Goal: Browse casually

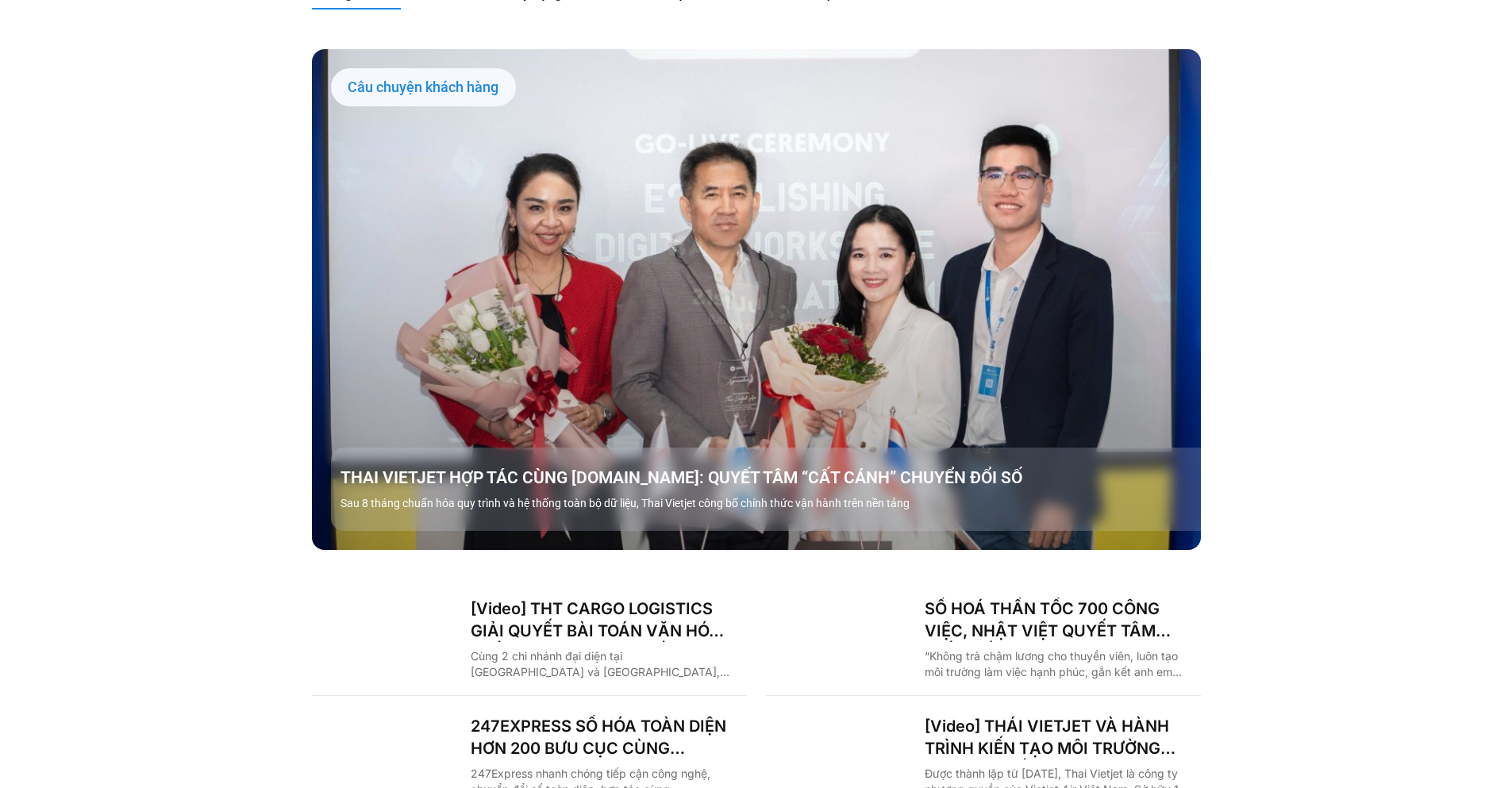
scroll to position [2285, 0]
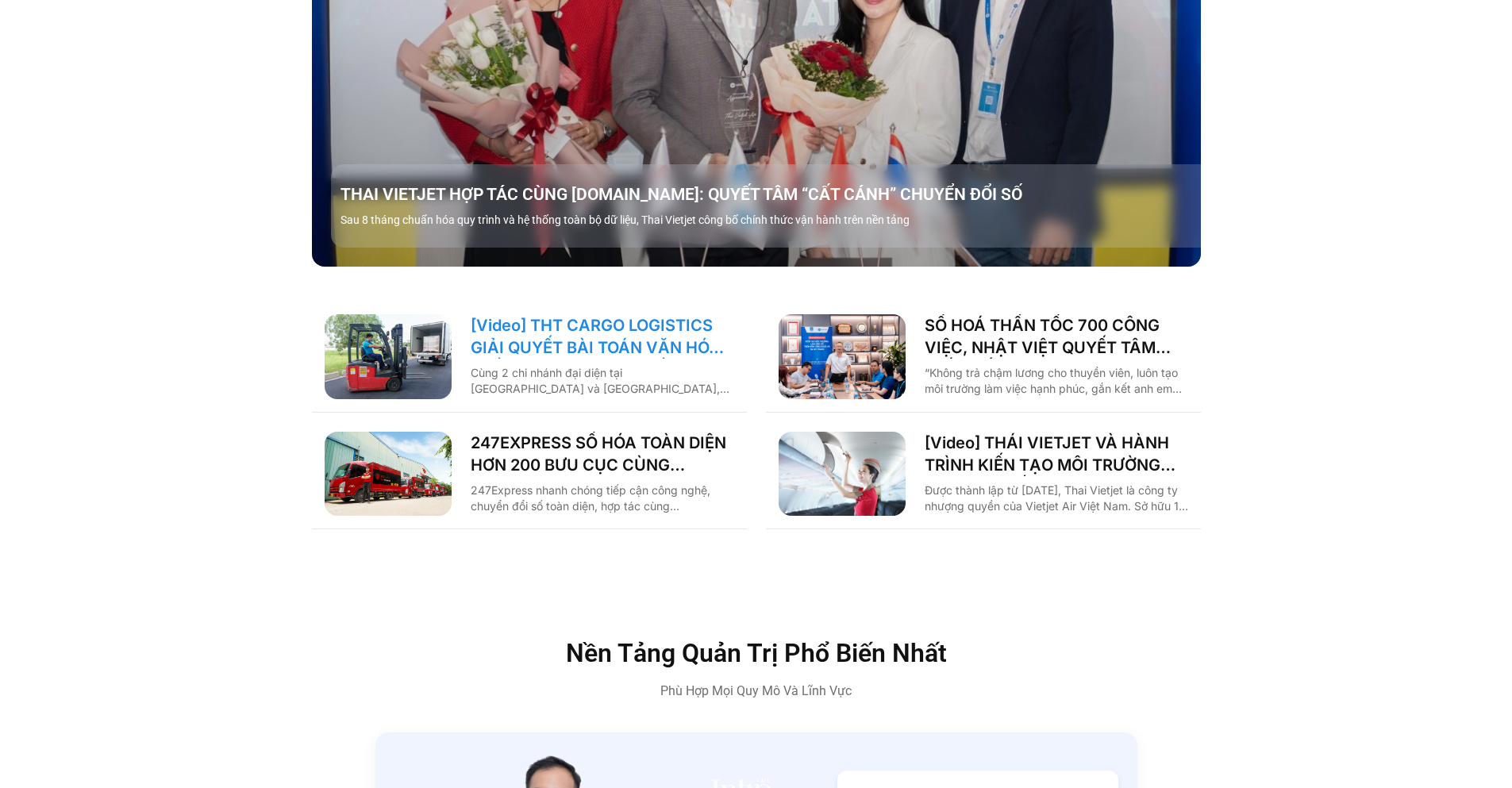
click at [588, 314] on link "[Video] THT CARGO LOGISTICS GIẢI QUYẾT BÀI TOÁN VĂN HÓA NHẰM TĂNG TRƯỞNG BỀN VỮ…" at bounding box center [602, 336] width 263 height 45
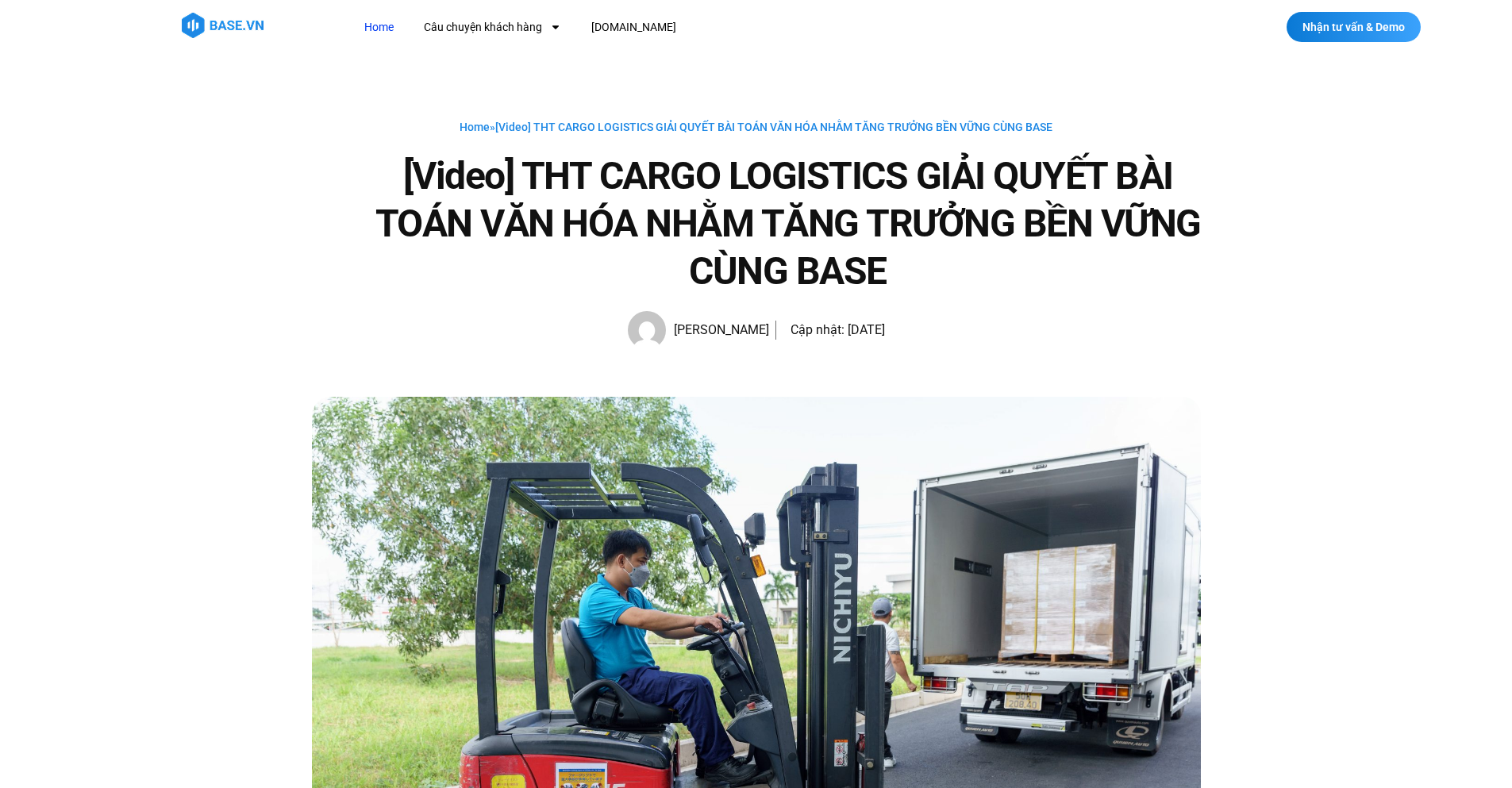
click at [391, 28] on link "Home" at bounding box center [379, 27] width 53 height 29
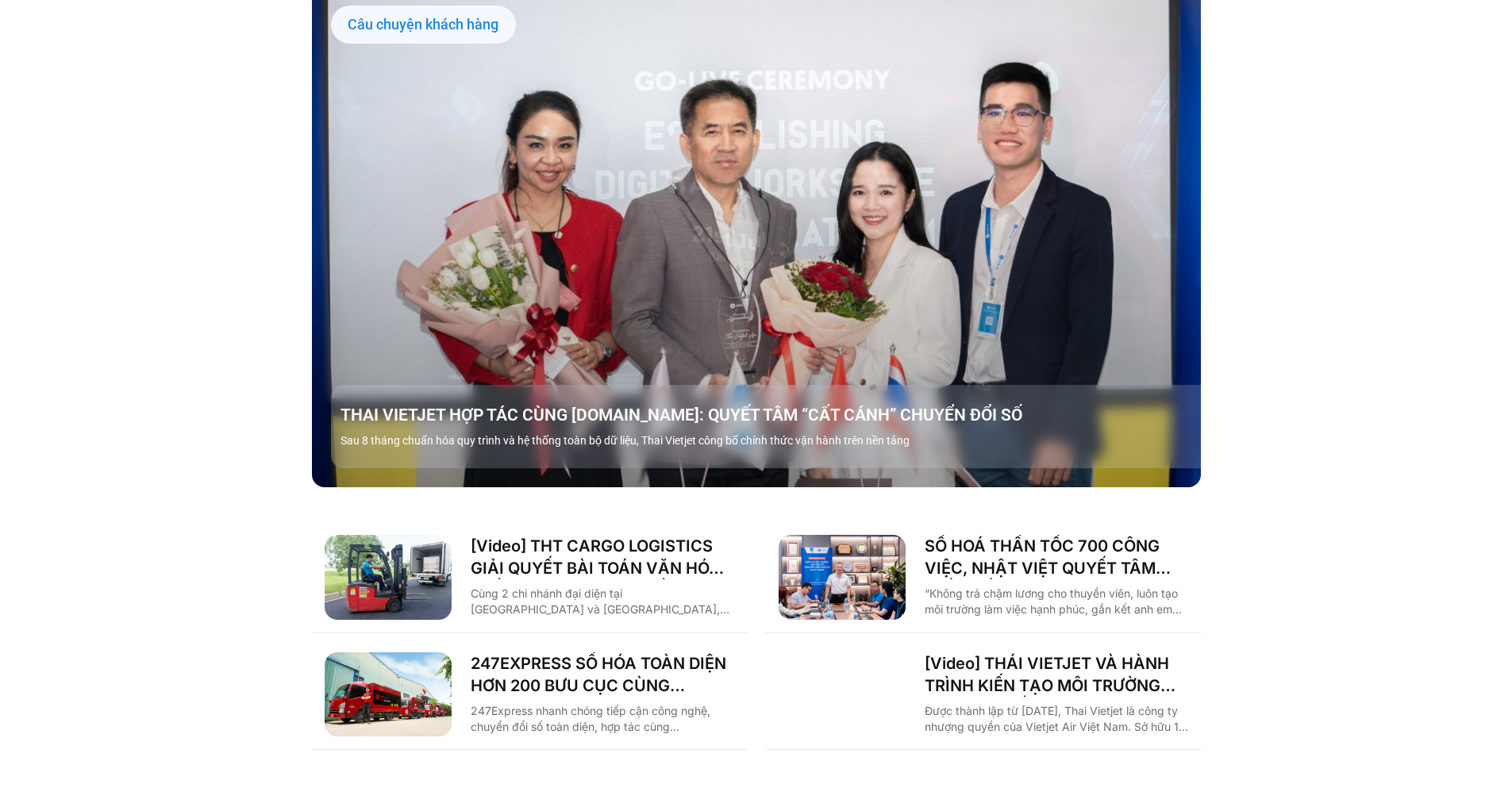
scroll to position [2142, 0]
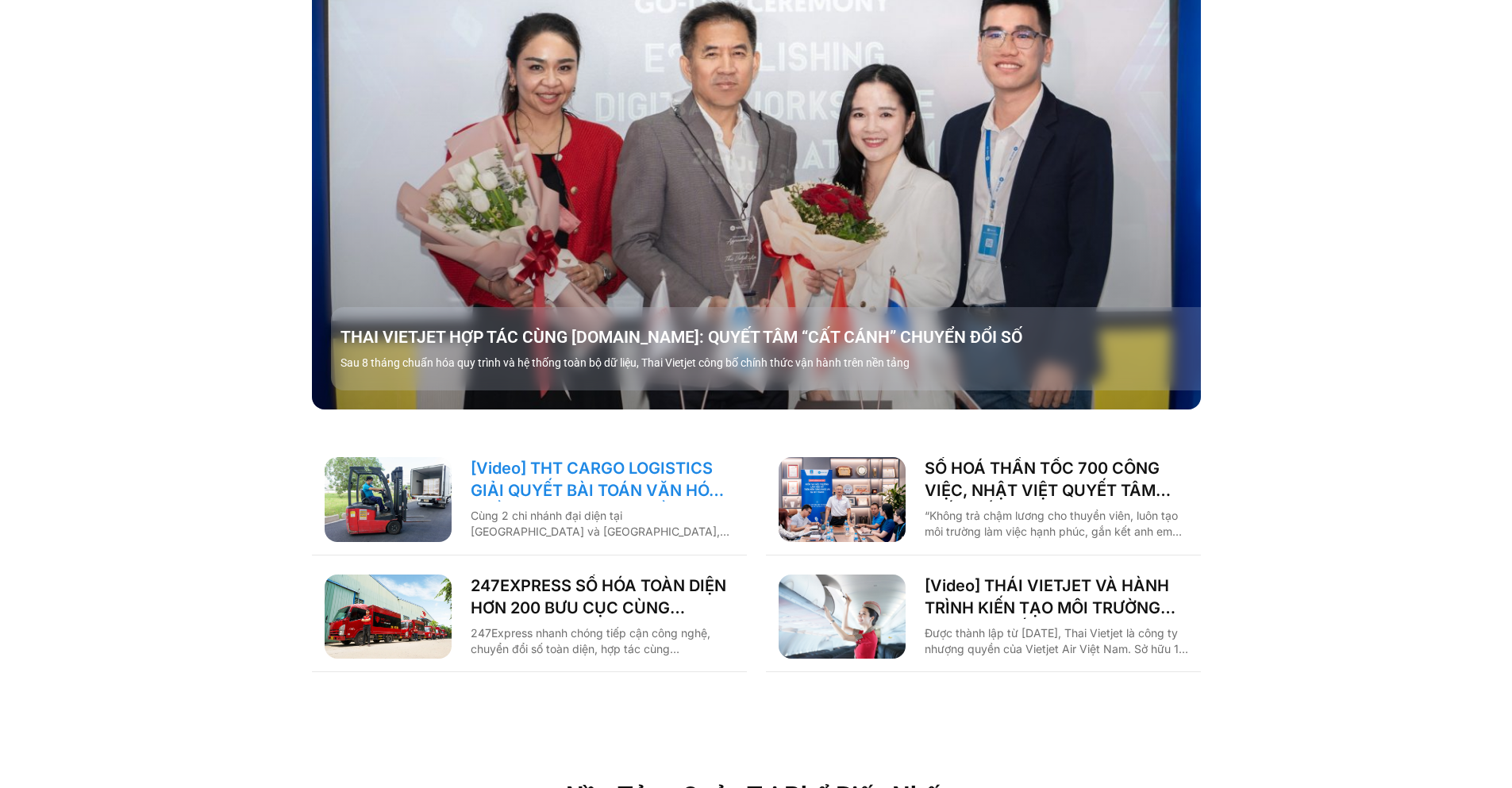
click at [648, 457] on link "[Video] THT CARGO LOGISTICS GIẢI QUYẾT BÀI TOÁN VĂN HÓA NHẰM TĂNG TRƯỞNG BỀN VỮ…" at bounding box center [602, 478] width 263 height 45
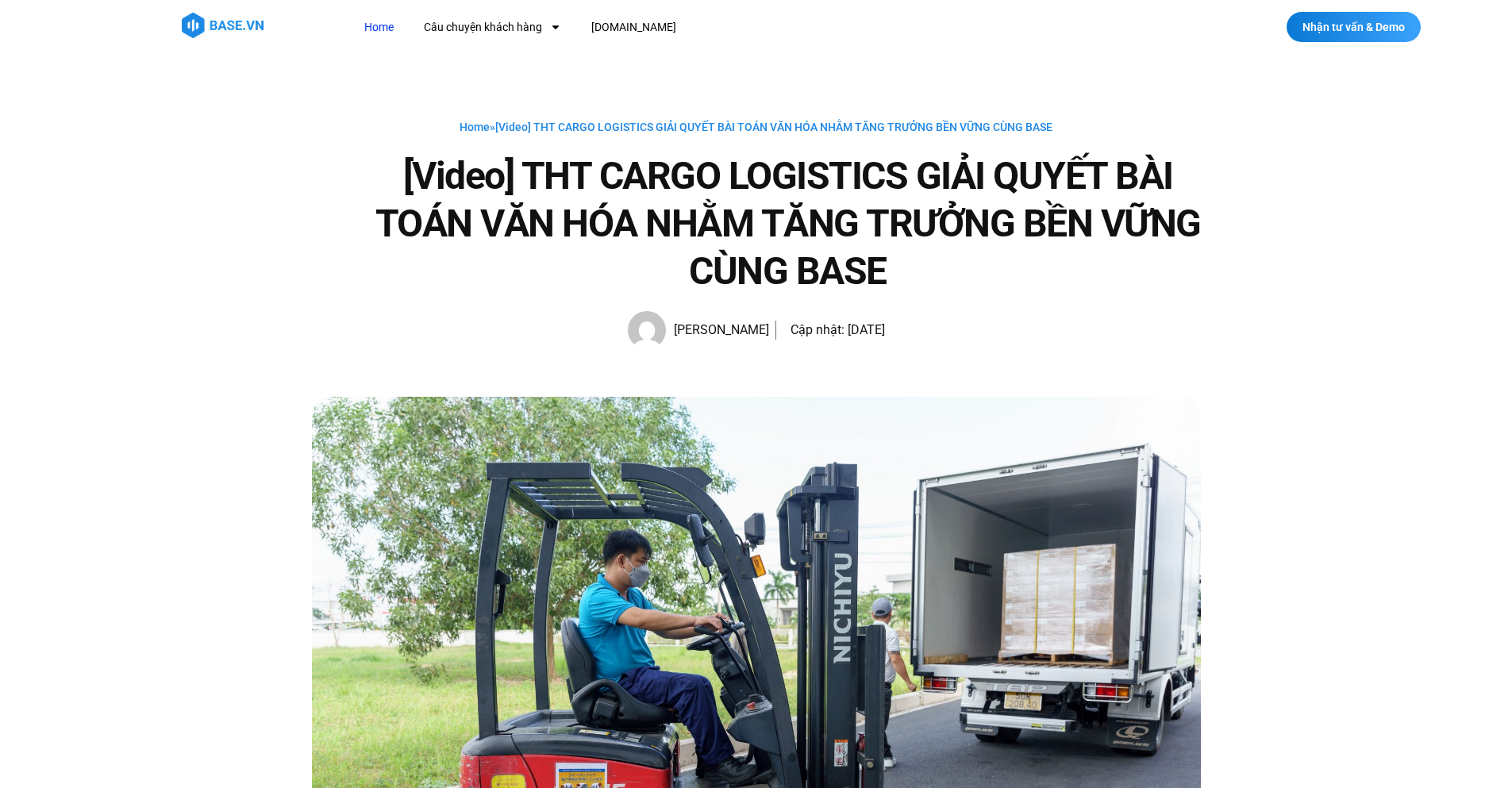
click at [365, 32] on link "Home" at bounding box center [379, 27] width 53 height 29
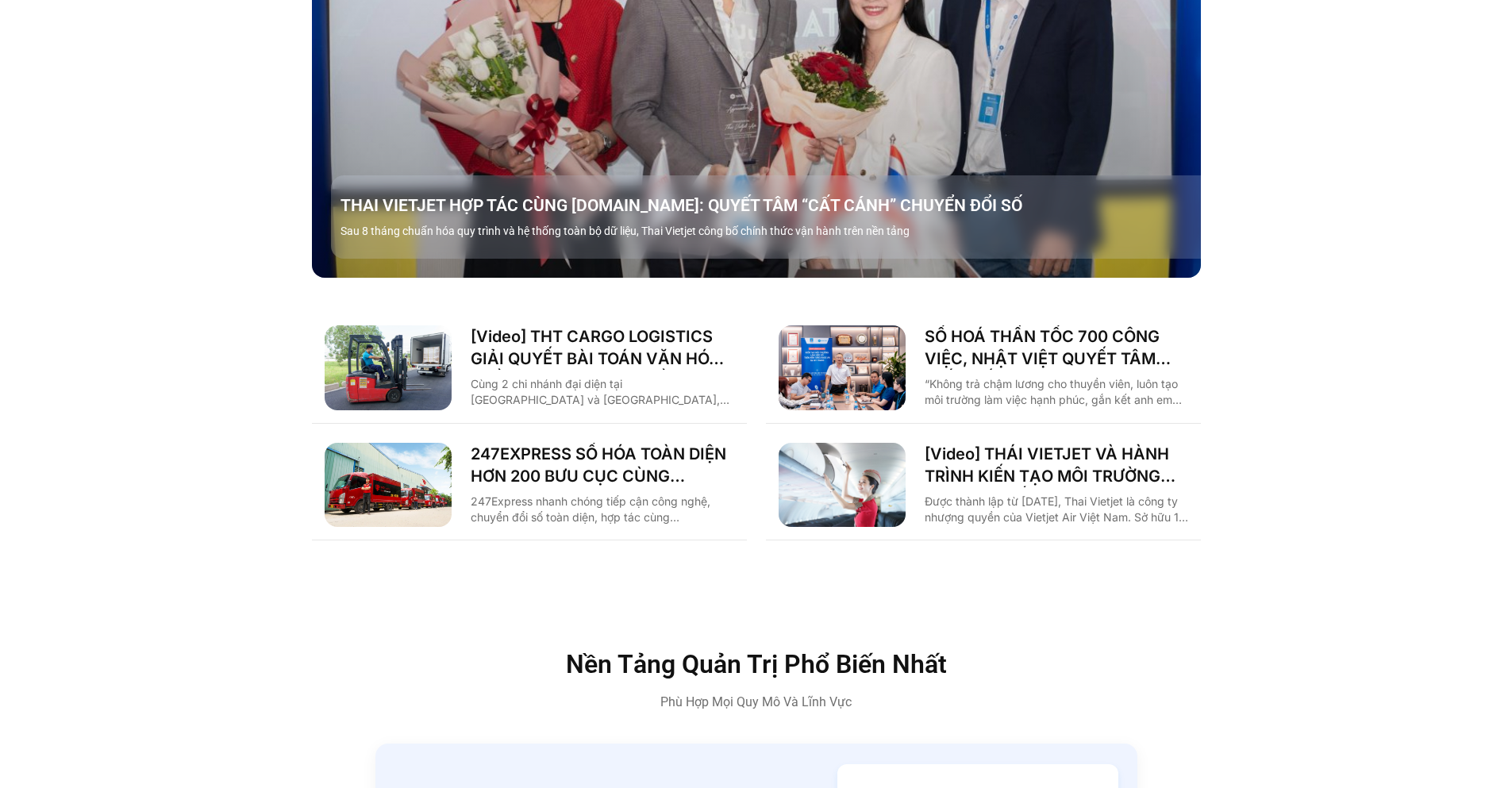
scroll to position [2428, 0]
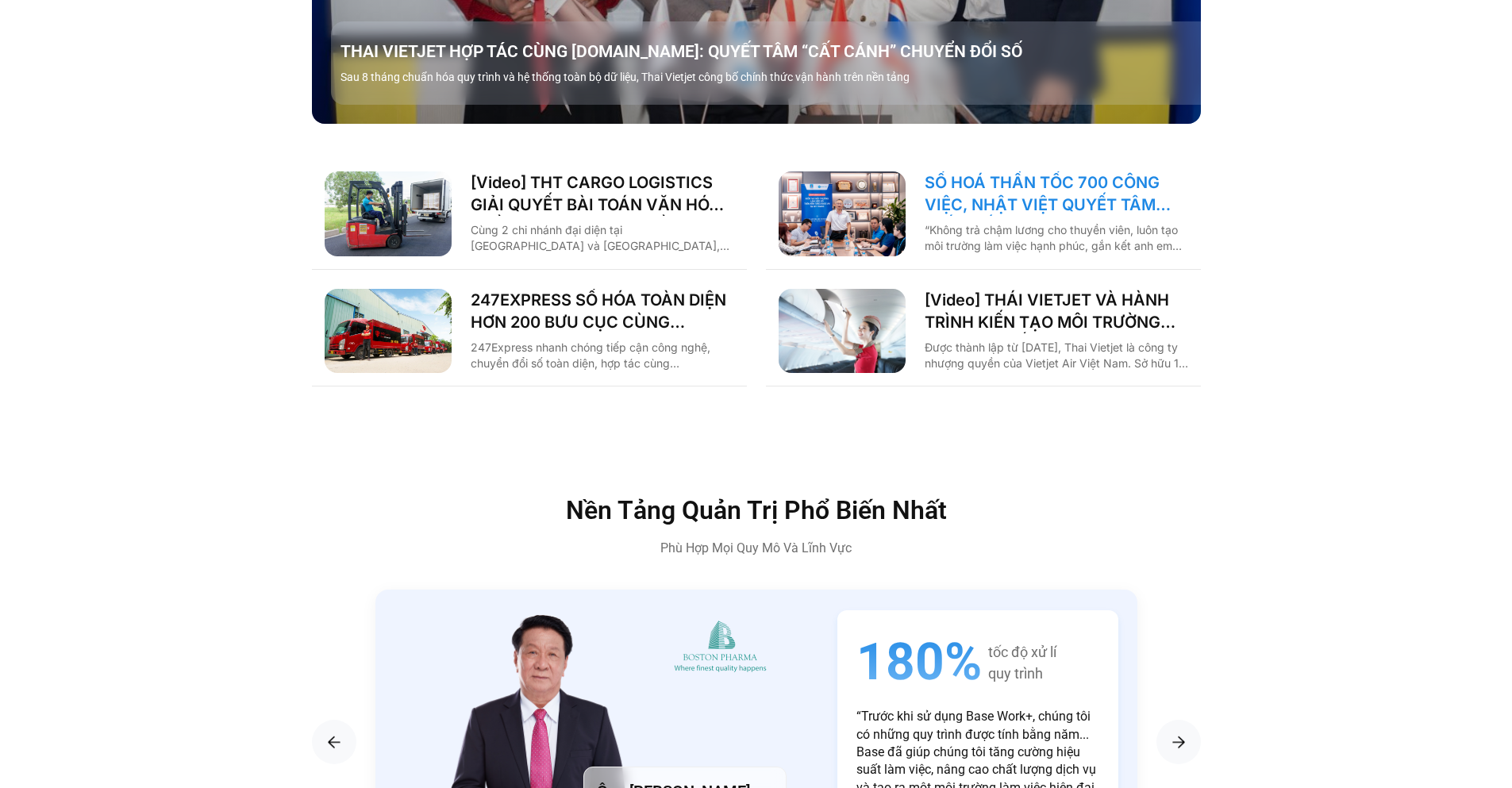
click at [1086, 172] on link "SỐ HOÁ THẦN TỐC 700 CÔNG VIỆC, NHẬT VIỆT QUYẾT TÂM “GẮN KẾT TÀU – BỜ”" at bounding box center [1056, 194] width 263 height 45
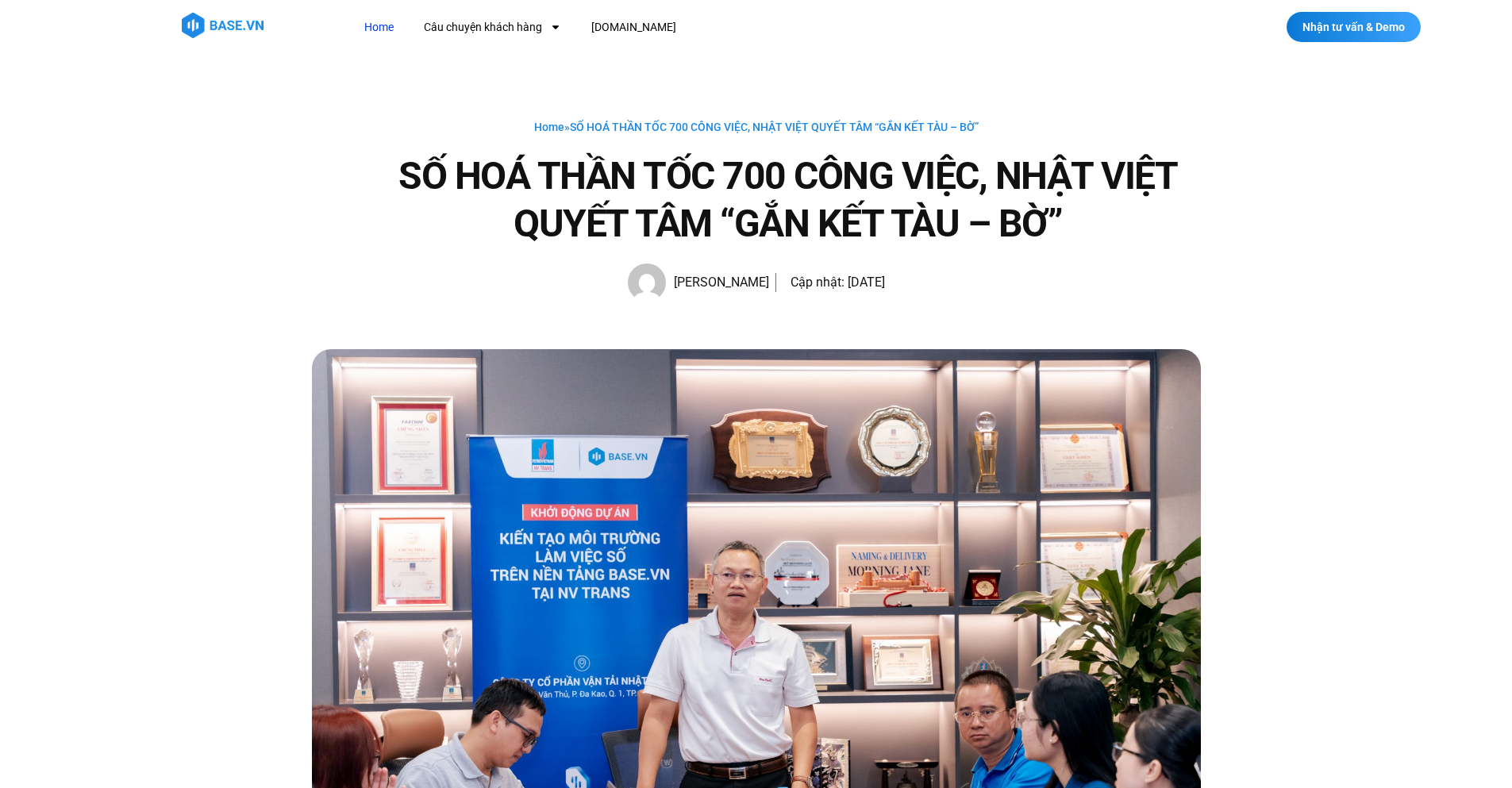
click at [358, 34] on link "Home" at bounding box center [379, 27] width 53 height 29
